Goal: Communication & Community: Answer question/provide support

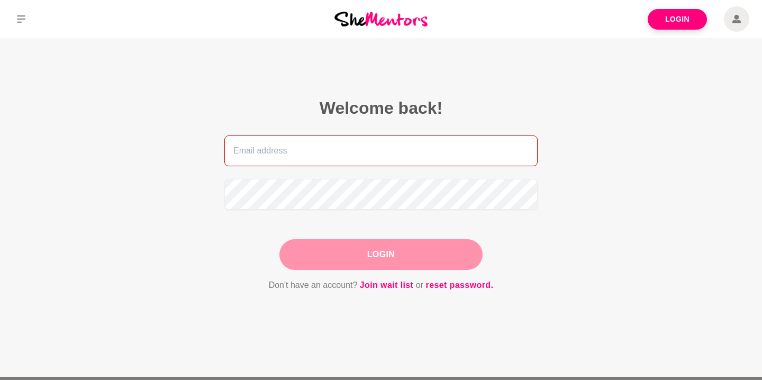
type input "[PERSON_NAME][EMAIL_ADDRESS][DOMAIN_NAME]"
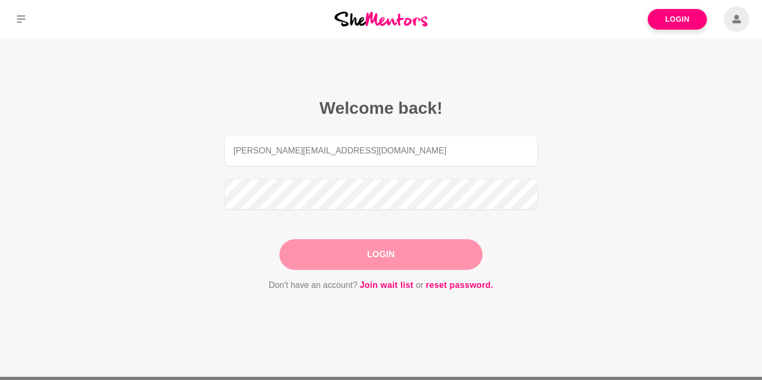
click at [667, 21] on link "Login" at bounding box center [677, 19] width 59 height 21
click at [388, 260] on button "Login" at bounding box center [380, 254] width 203 height 31
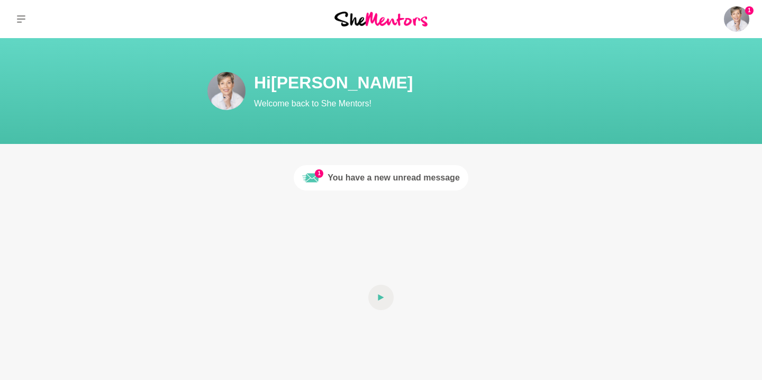
click at [419, 176] on div "You have a new unread message" at bounding box center [394, 177] width 132 height 13
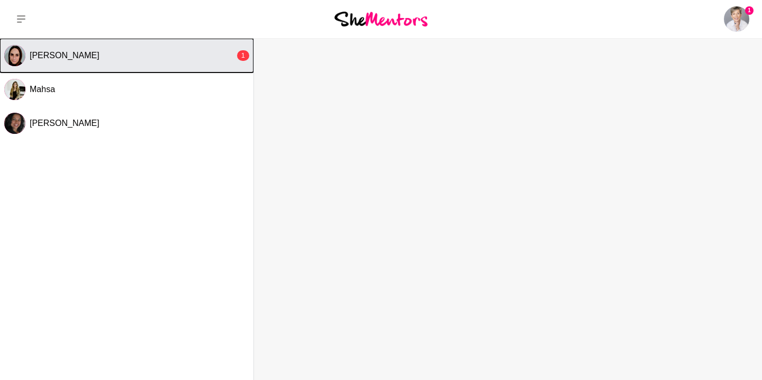
click at [71, 54] on span "[PERSON_NAME]" at bounding box center [65, 55] width 70 height 9
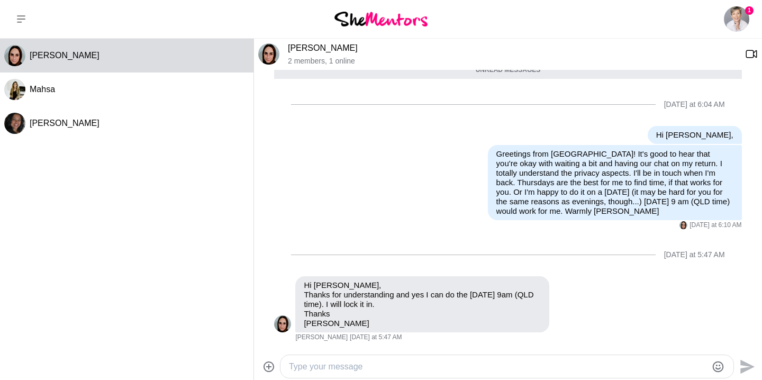
scroll to position [716, 0]
click at [377, 366] on textarea "Type your message" at bounding box center [498, 366] width 418 height 13
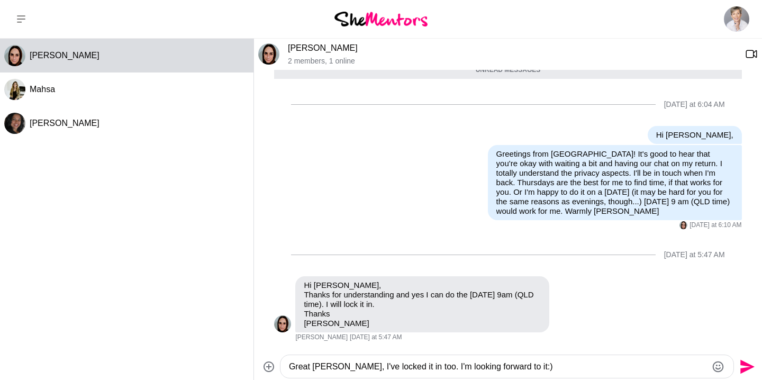
type textarea "Great [PERSON_NAME], I've locked it in too. I'm looking forward to it:)"
click at [744, 365] on icon "Send" at bounding box center [746, 366] width 17 height 17
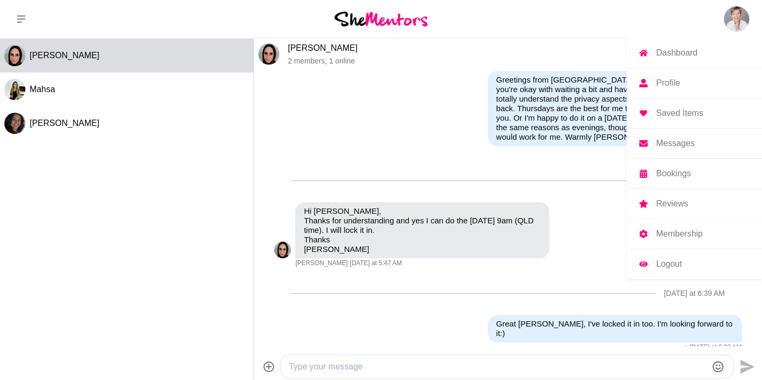
click at [669, 264] on p "Logout" at bounding box center [669, 264] width 26 height 8
